Goal: Transaction & Acquisition: Subscribe to service/newsletter

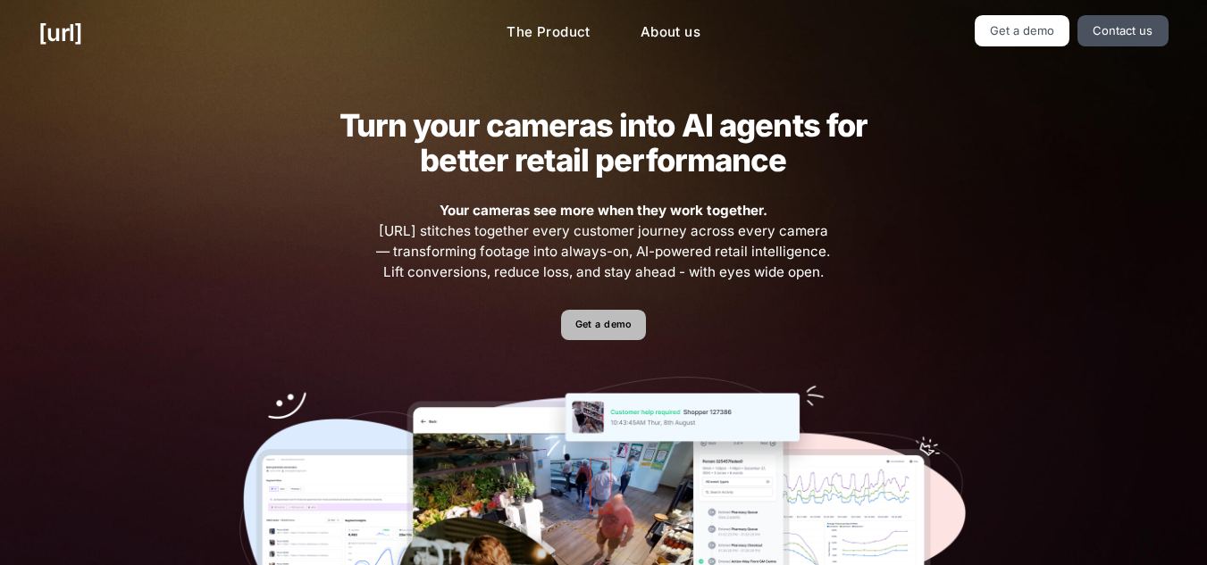
click at [624, 323] on link "Get a demo" at bounding box center [603, 325] width 85 height 31
click at [648, 48] on link "About us" at bounding box center [670, 32] width 88 height 35
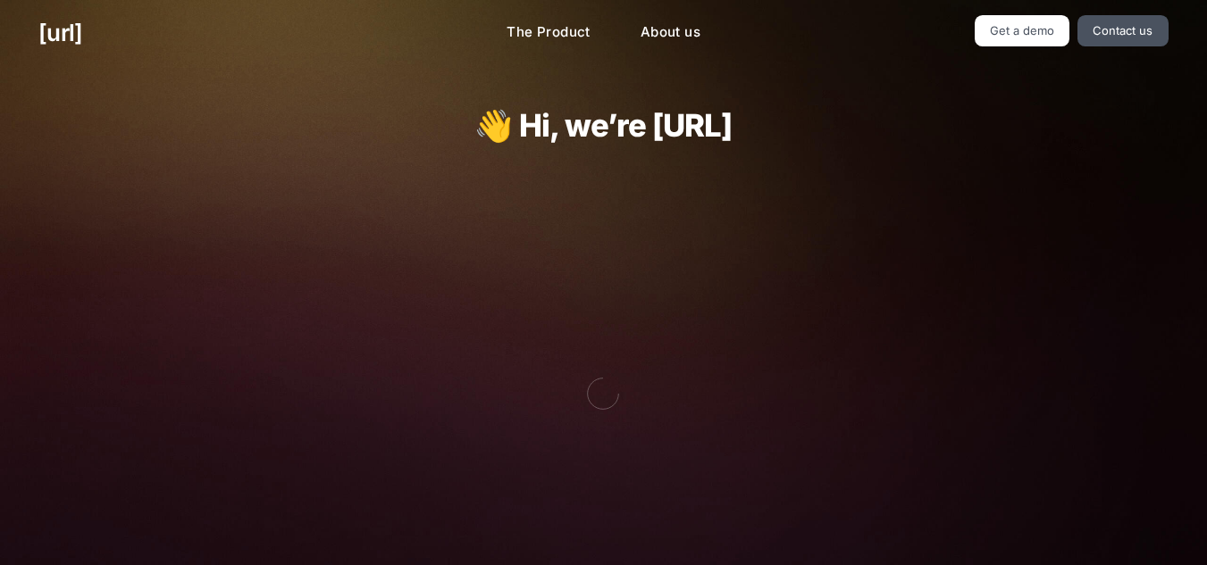
drag, startPoint x: 648, startPoint y: 48, endPoint x: 567, endPoint y: -7, distance: 97.6
click at [563, 15] on link "The Product" at bounding box center [548, 32] width 113 height 35
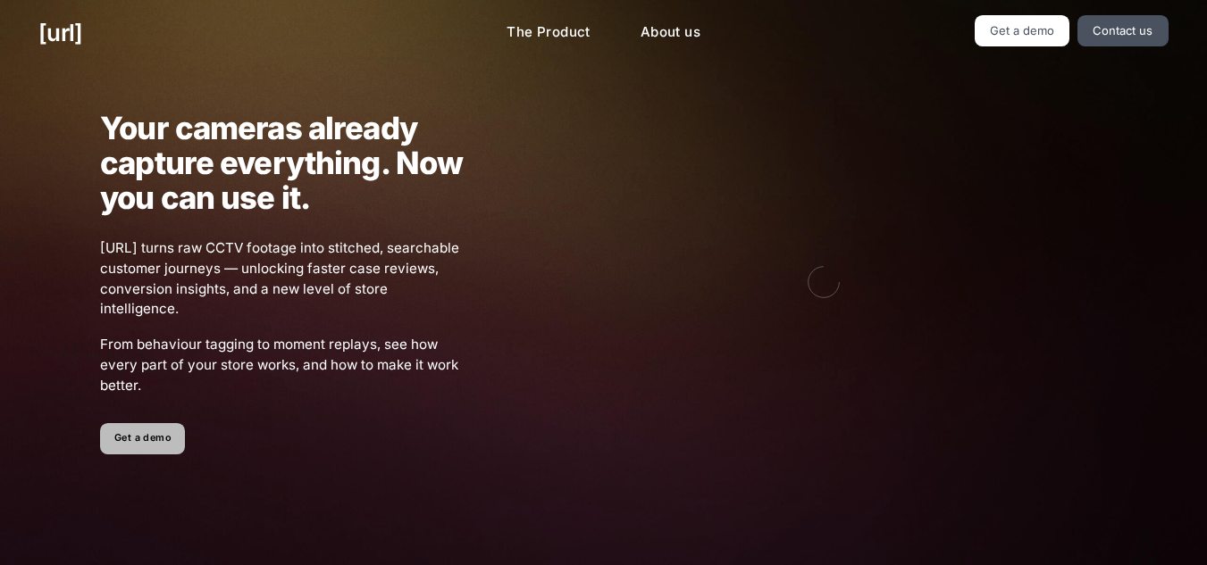
click at [151, 445] on link "Get a demo" at bounding box center [142, 438] width 85 height 31
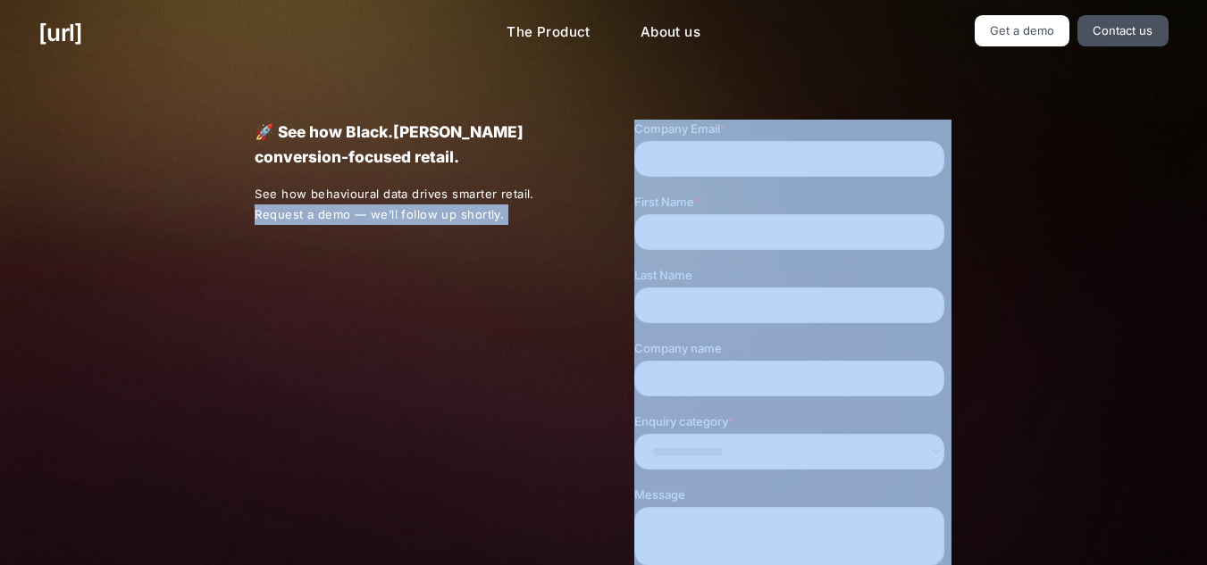
drag, startPoint x: 151, startPoint y: 445, endPoint x: 439, endPoint y: 402, distance: 290.8
click at [439, 402] on div "🚀 See how Black.ai powers conversion-focused retail. See how behavioural data d…" at bounding box center [603, 418] width 1207 height 705
click at [733, 104] on div "🚀 See how Black.ai powers conversion-focused retail. See how behavioural data d…" at bounding box center [603, 418] width 774 height 705
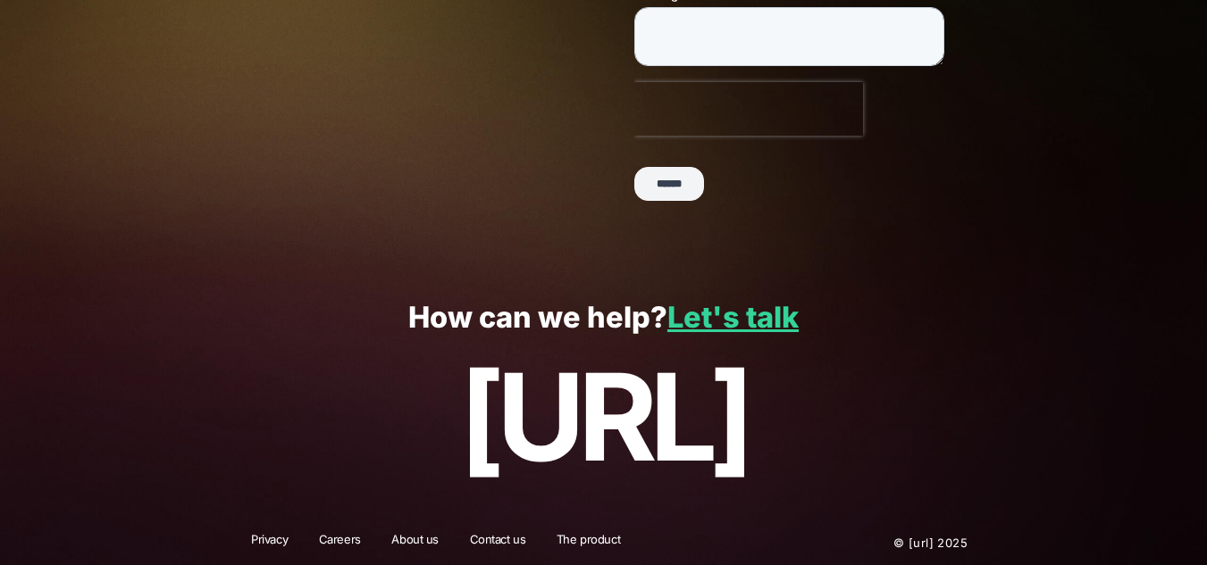
scroll to position [507, 0]
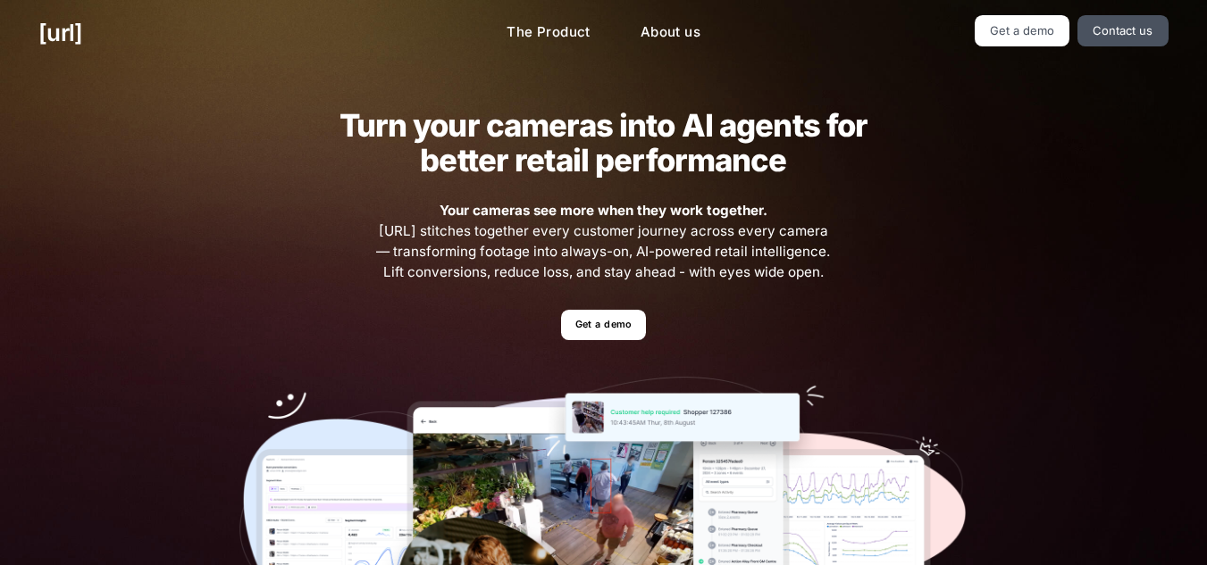
click at [499, 414] on img at bounding box center [603, 525] width 728 height 296
drag, startPoint x: 499, startPoint y: 414, endPoint x: 907, endPoint y: 63, distance: 537.8
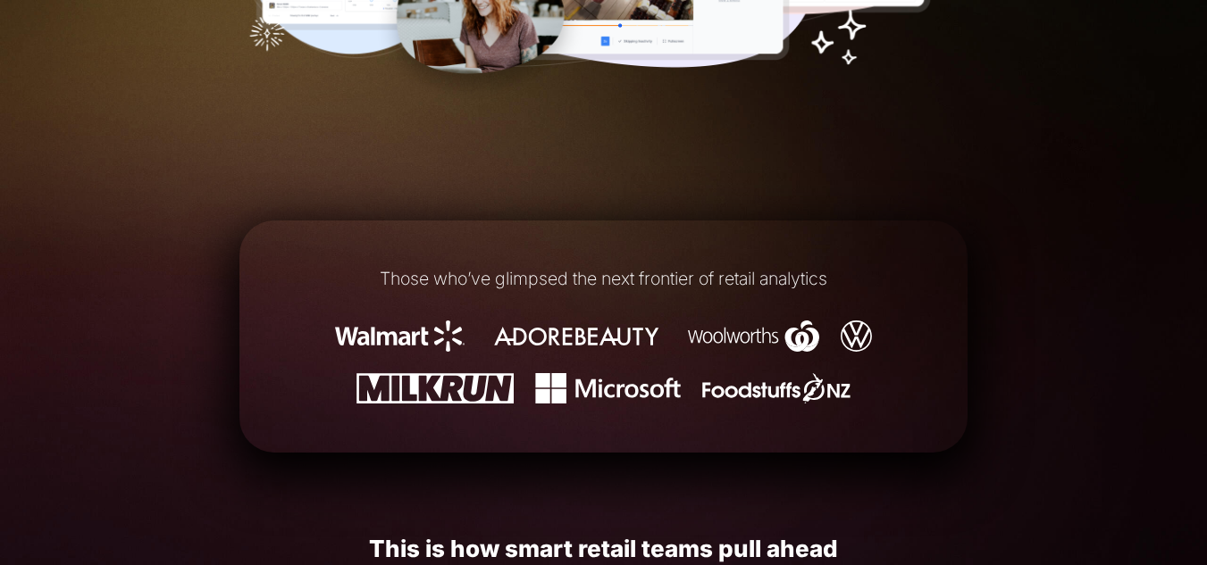
scroll to position [607, 0]
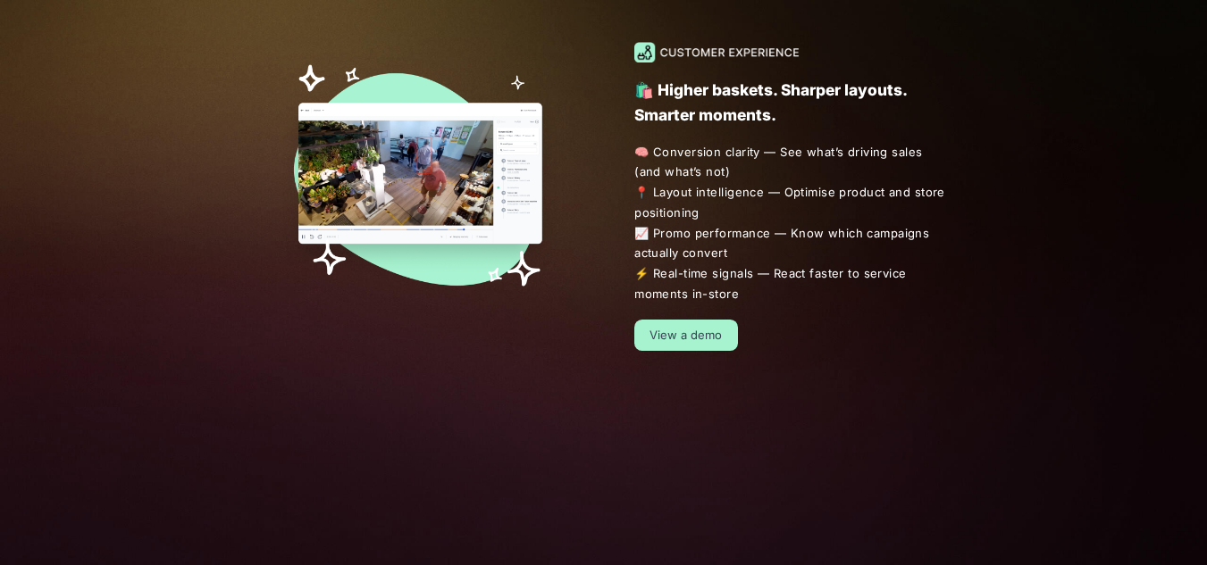
scroll to position [1251, 0]
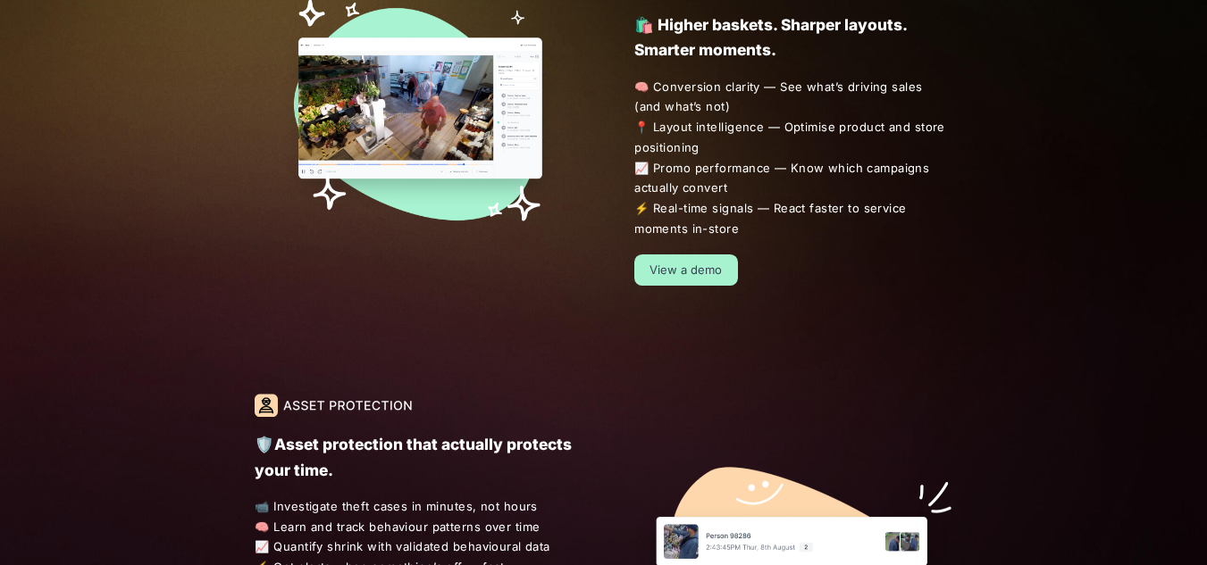
click at [683, 266] on link "View a demo" at bounding box center [686, 270] width 104 height 31
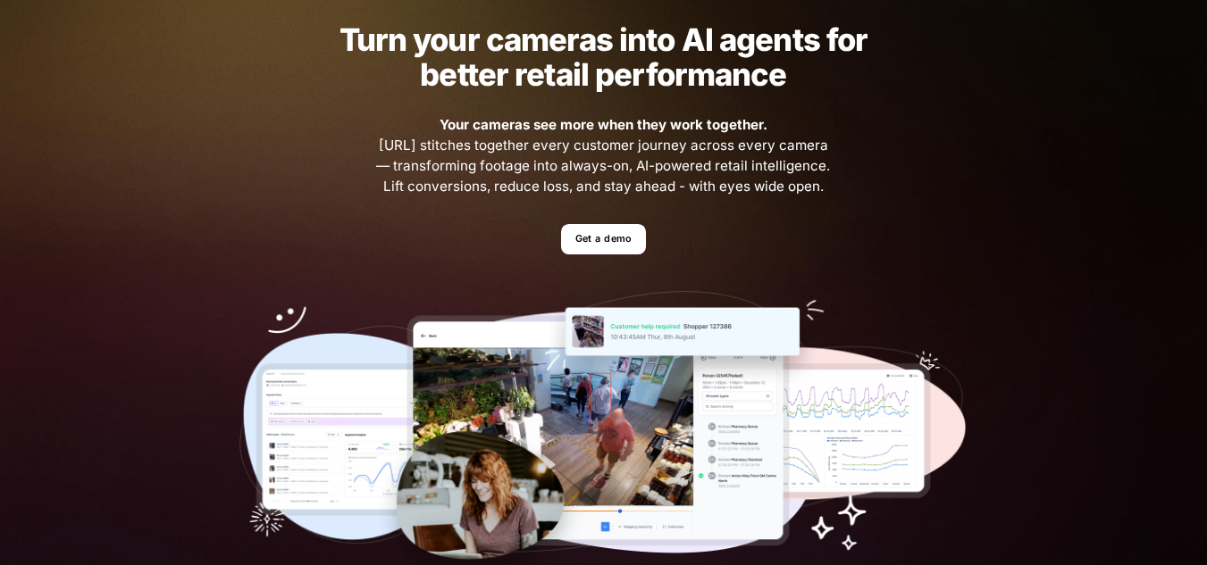
scroll to position [322, 0]
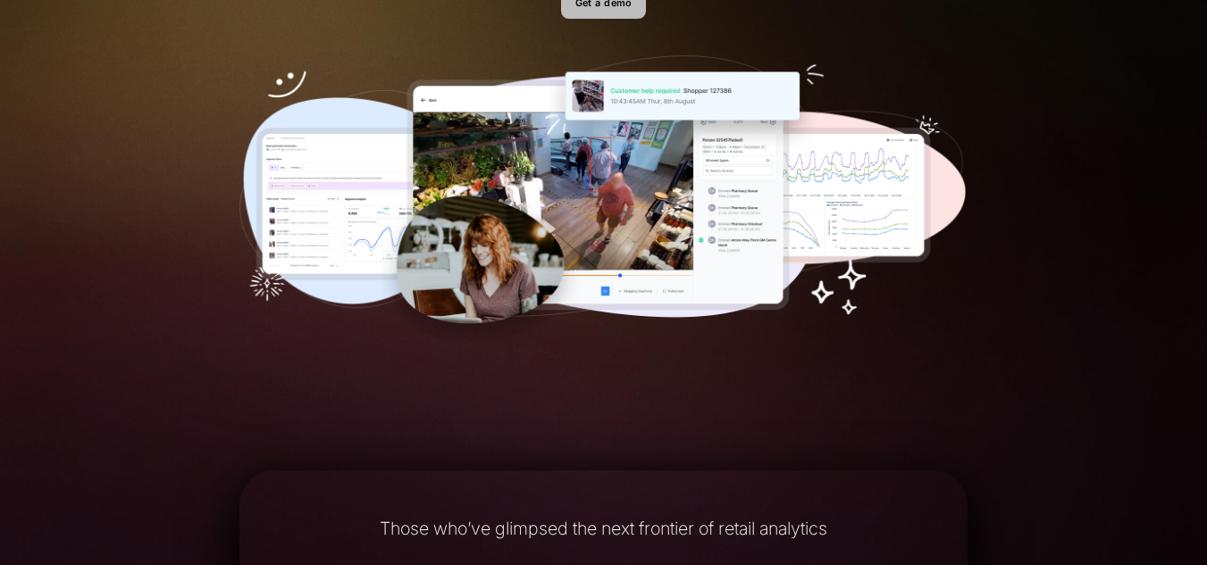
click at [564, 14] on link "Get a demo" at bounding box center [603, 3] width 85 height 31
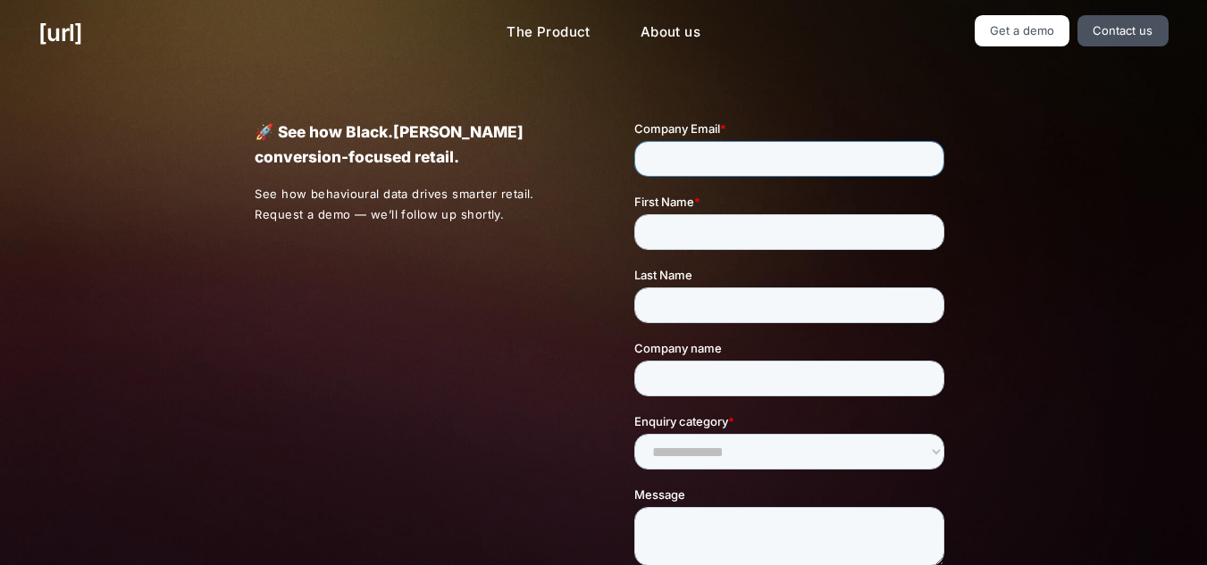
click at [732, 152] on input "Company Email *" at bounding box center [789, 159] width 310 height 36
type input "*"
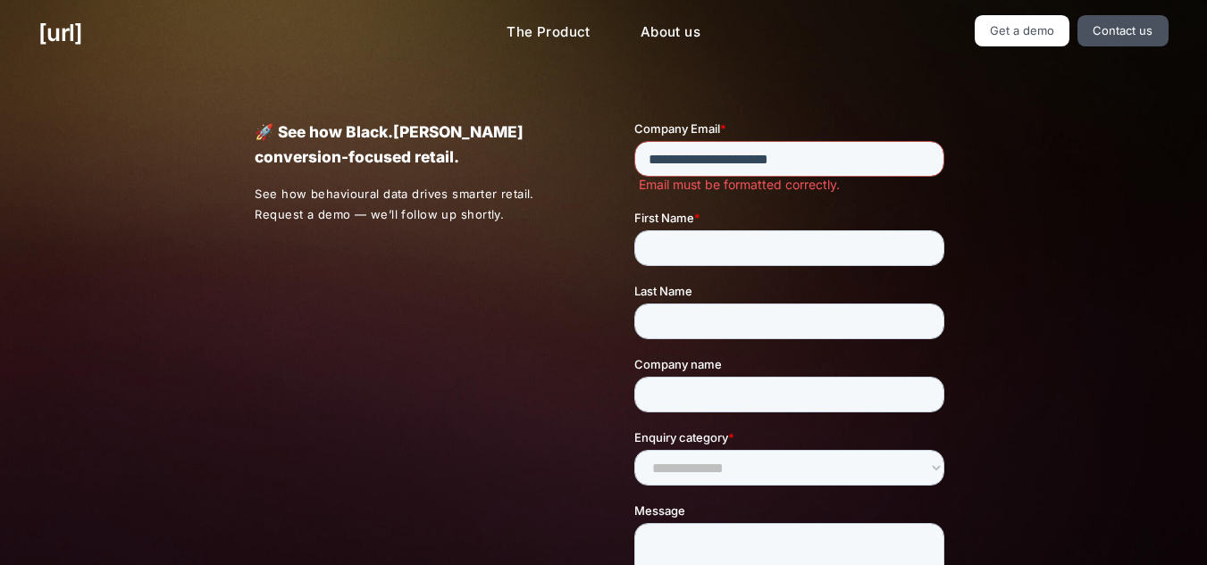
type input "**********"
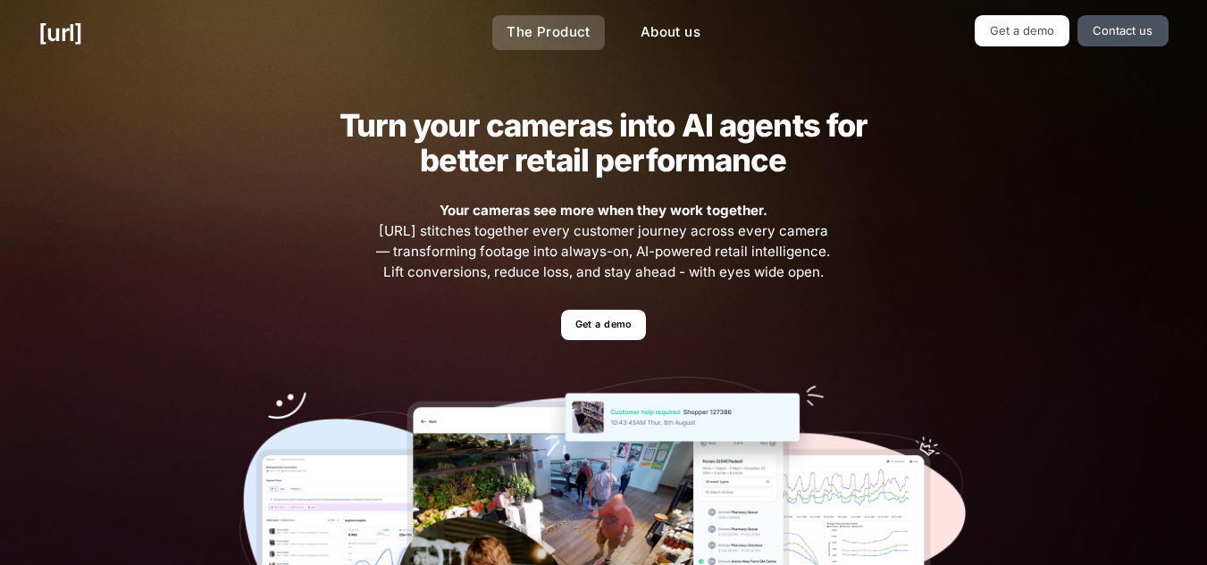
click at [586, 46] on link "The Product" at bounding box center [548, 32] width 113 height 35
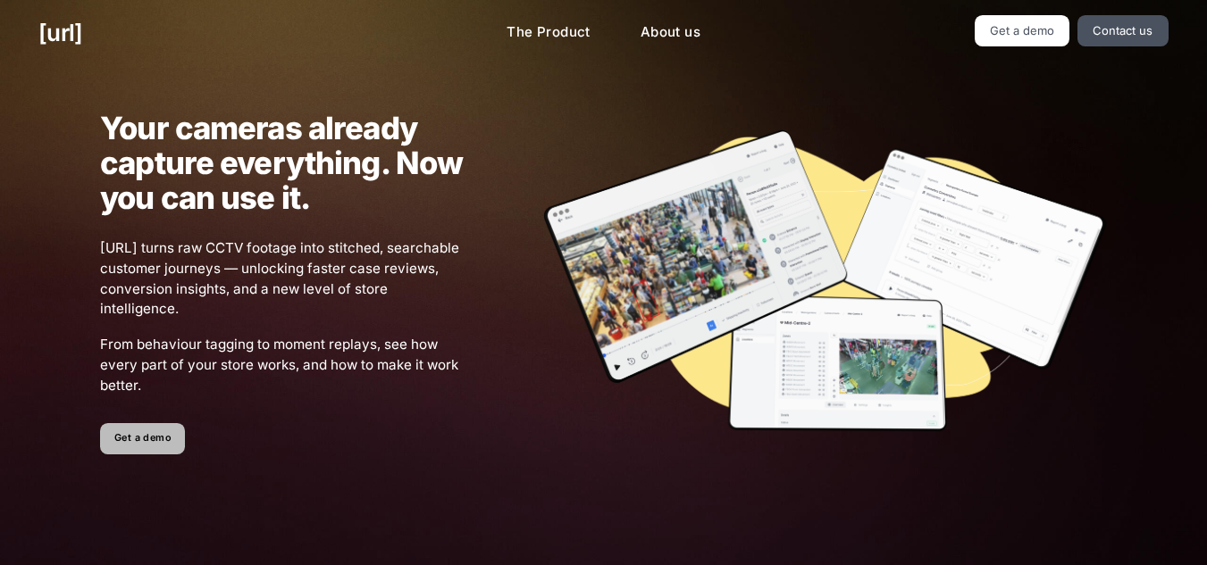
click at [139, 449] on link "Get a demo" at bounding box center [142, 438] width 85 height 31
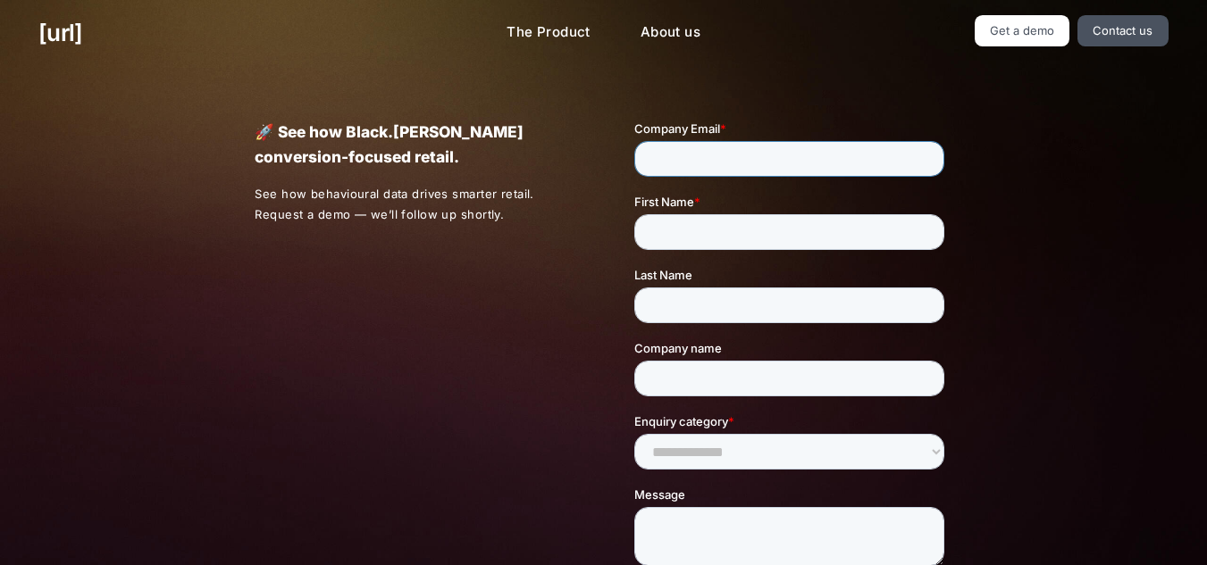
click at [718, 162] on input "Company Email *" at bounding box center [789, 159] width 310 height 36
click at [722, 154] on input "Company Email *" at bounding box center [789, 159] width 310 height 36
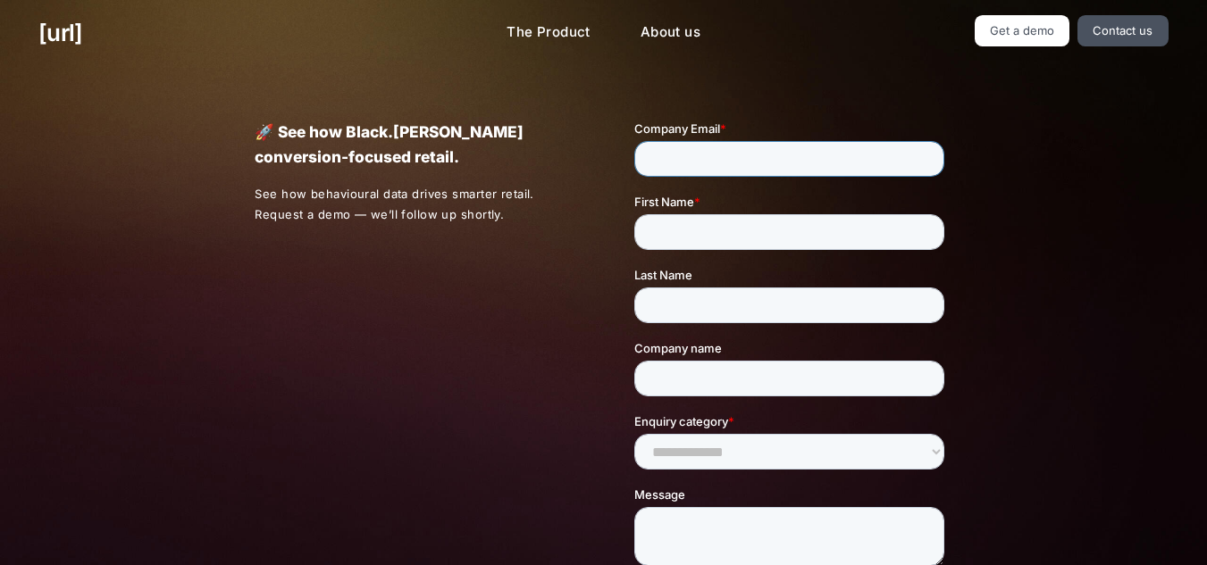
click at [722, 154] on input "Company Email *" at bounding box center [789, 159] width 310 height 36
drag, startPoint x: 722, startPoint y: 154, endPoint x: 720, endPoint y: 317, distance: 163.5
click at [720, 317] on form "**********" at bounding box center [792, 418] width 317 height 597
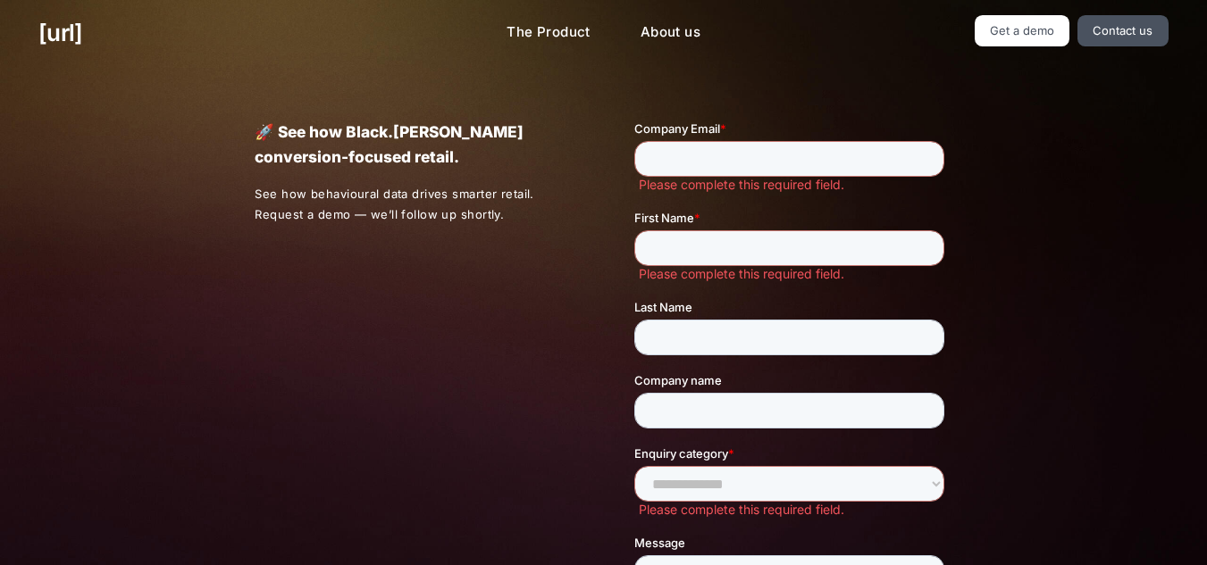
scroll to position [402, 0]
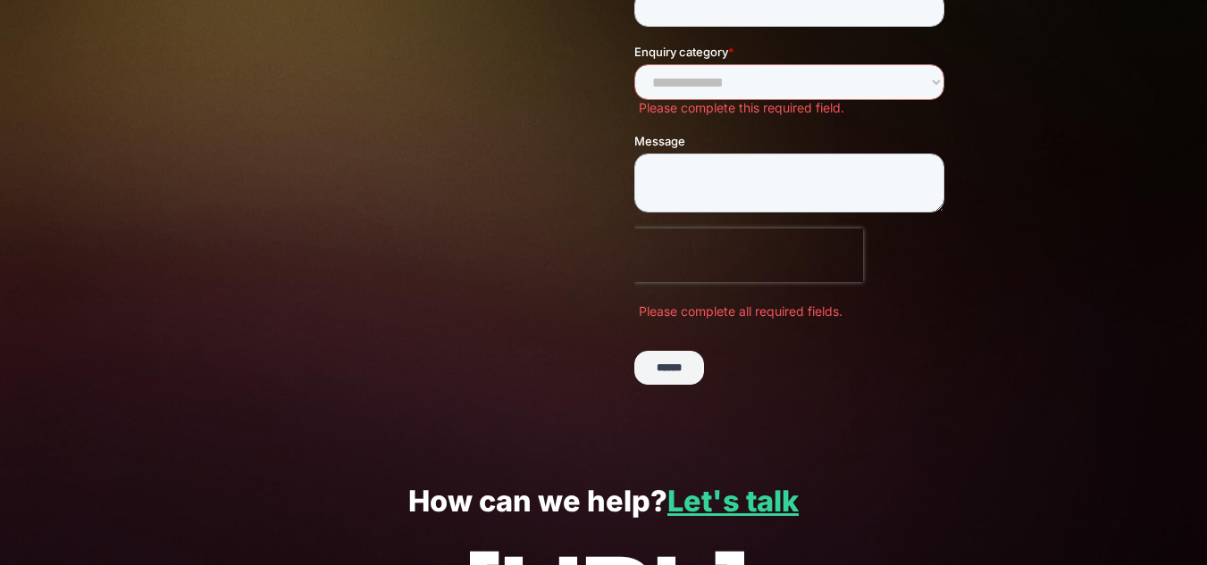
click at [634, 352] on input "******" at bounding box center [669, 369] width 70 height 34
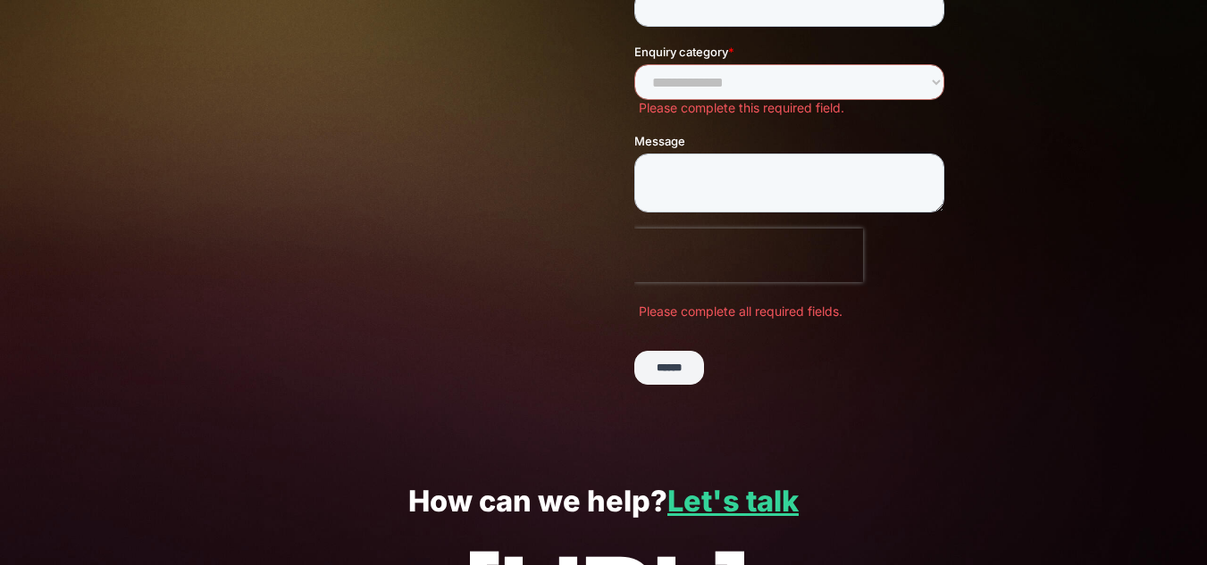
click at [634, 352] on input "******" at bounding box center [669, 369] width 70 height 34
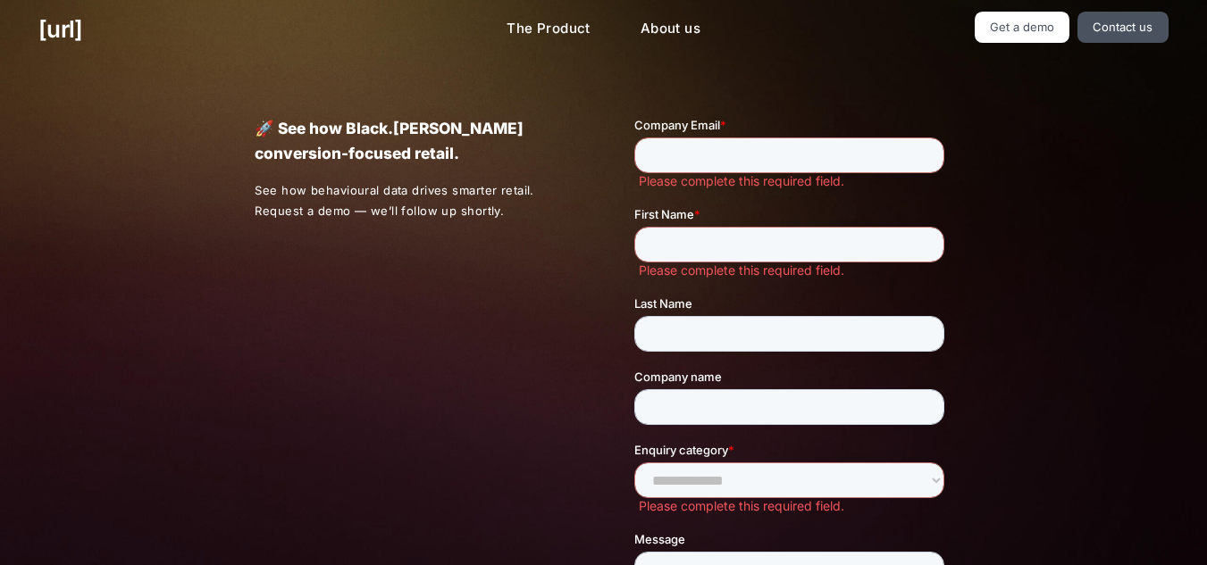
scroll to position [0, 0]
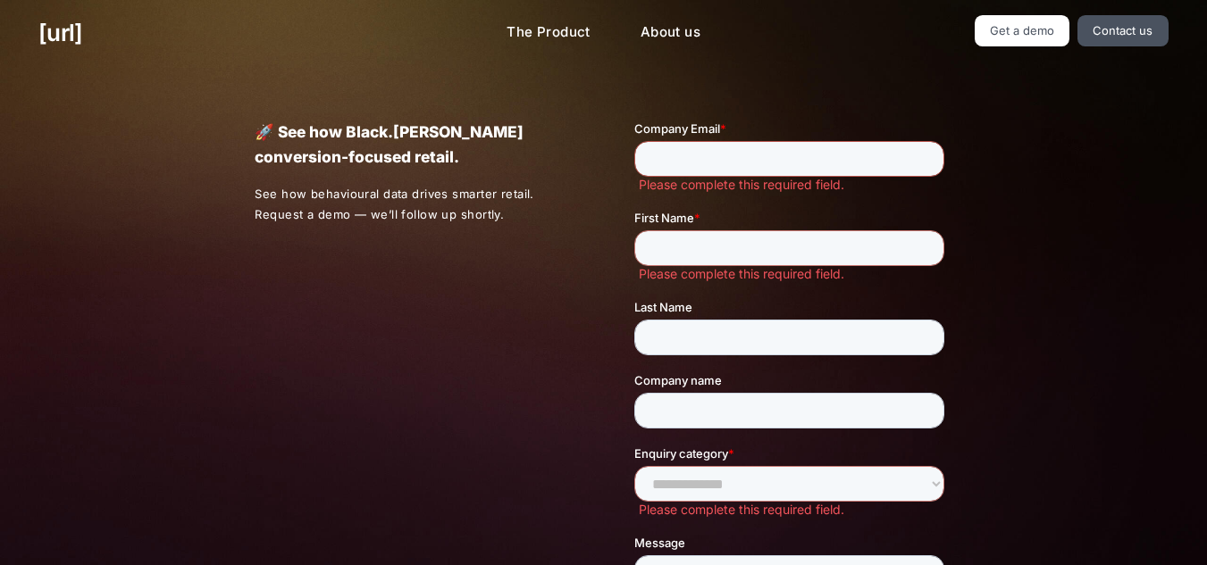
click at [718, 151] on input "Company Email *" at bounding box center [789, 159] width 310 height 36
type input "*****"
